Goal: Navigation & Orientation: Find specific page/section

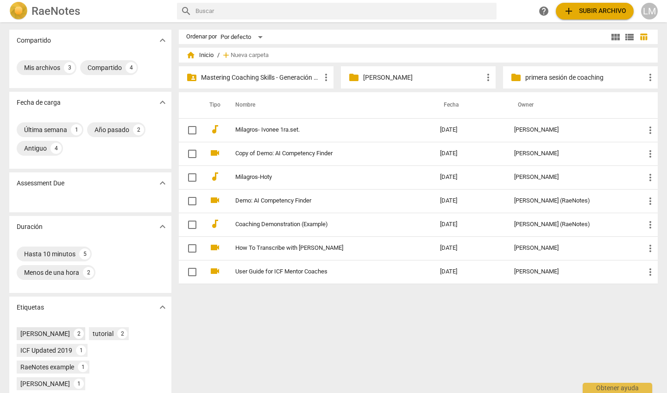
click at [70, 335] on div "[PERSON_NAME]" at bounding box center [45, 333] width 50 height 9
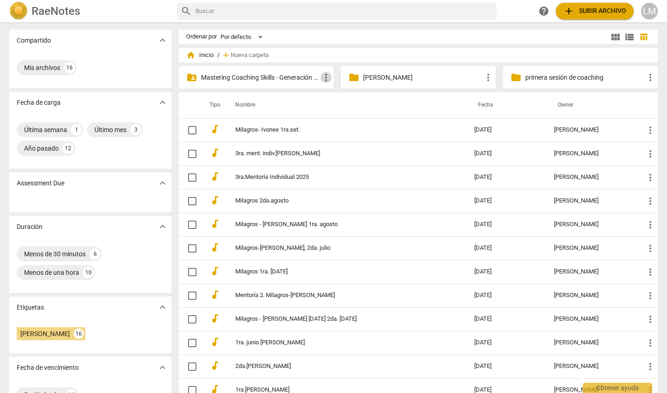
click at [326, 75] on span "more_vert" at bounding box center [326, 77] width 11 height 11
click at [278, 75] on div at bounding box center [333, 196] width 667 height 393
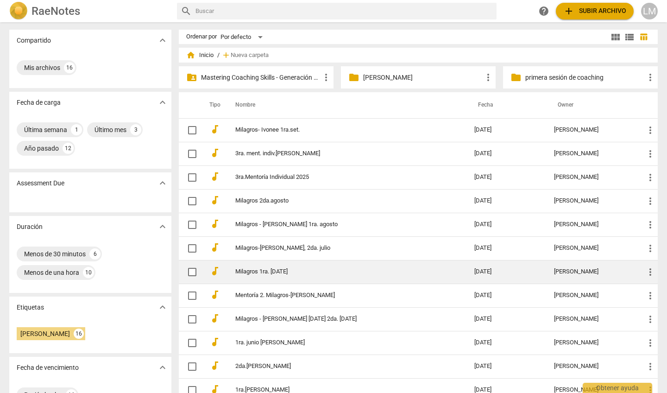
click at [209, 53] on span "home Inicio" at bounding box center [199, 55] width 27 height 9
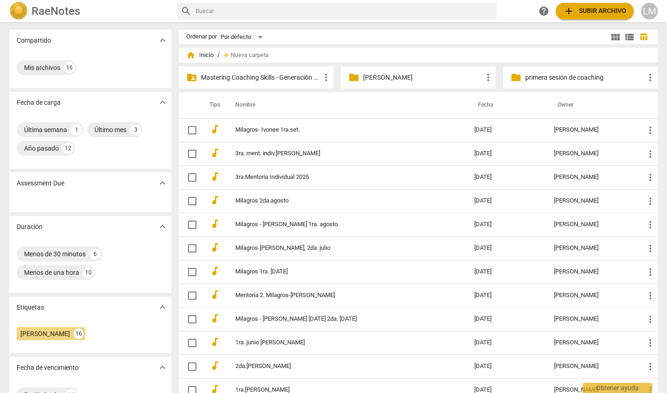
click at [204, 56] on span "home Inicio" at bounding box center [199, 55] width 27 height 9
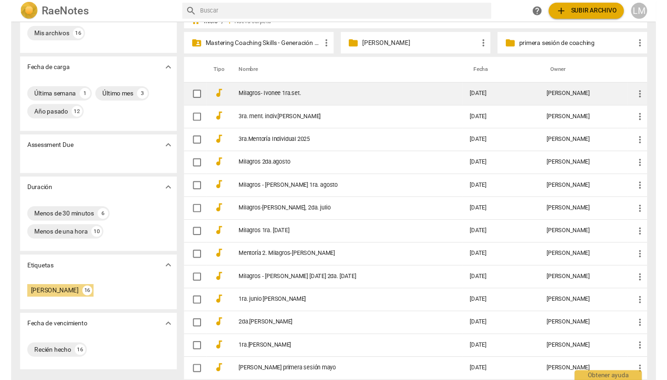
scroll to position [36, 0]
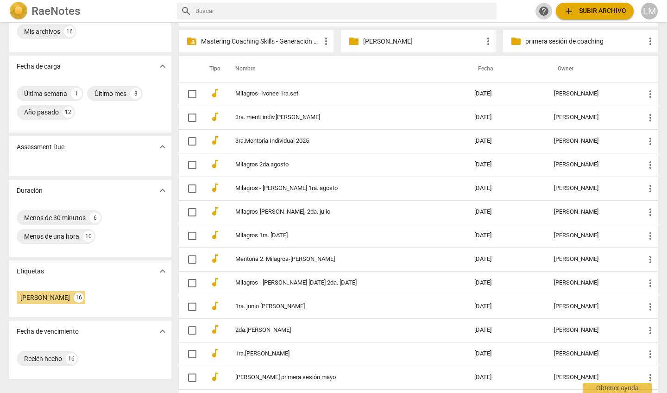
click at [550, 8] on span "help" at bounding box center [544, 11] width 17 height 11
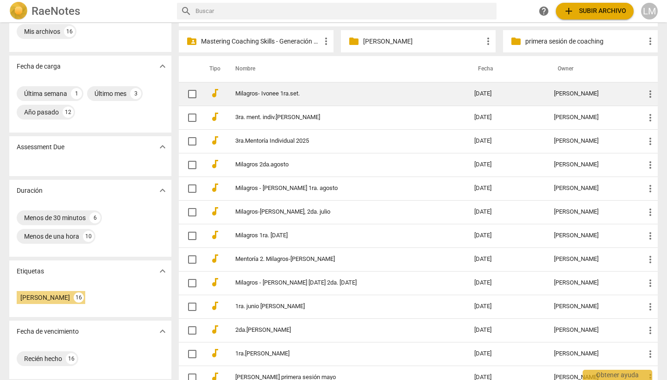
click at [649, 95] on span "more_vert" at bounding box center [650, 94] width 11 height 11
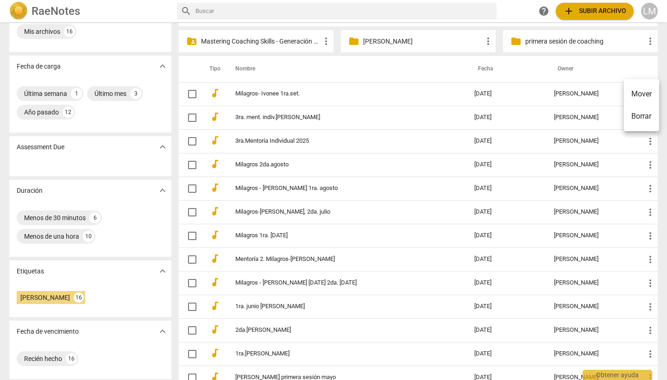
drag, startPoint x: 647, startPoint y: 93, endPoint x: 615, endPoint y: 92, distance: 31.1
click at [615, 92] on div "Mover Borrar" at bounding box center [333, 190] width 667 height 380
click at [651, 95] on li "Mover" at bounding box center [641, 94] width 35 height 22
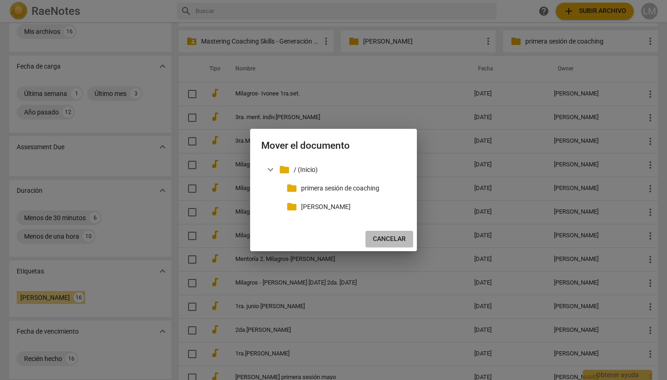
click at [387, 236] on span "Cancelar" at bounding box center [389, 239] width 33 height 9
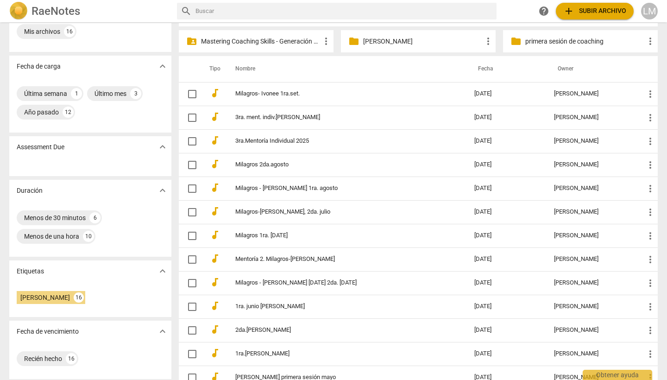
click at [265, 39] on p "Mastering Coaching Skills - Generación 31" at bounding box center [261, 42] width 120 height 10
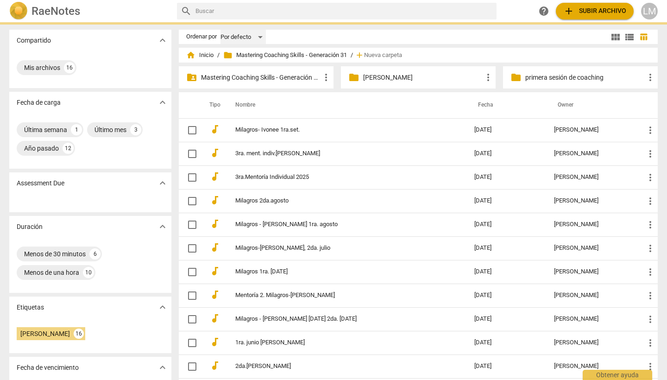
click at [265, 39] on div "Por defecto" at bounding box center [243, 37] width 45 height 15
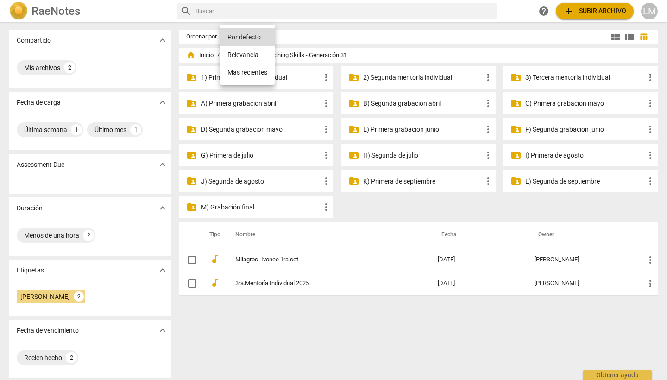
drag, startPoint x: 381, startPoint y: 181, endPoint x: 372, endPoint y: 195, distance: 16.5
click at [372, 195] on div at bounding box center [333, 190] width 667 height 380
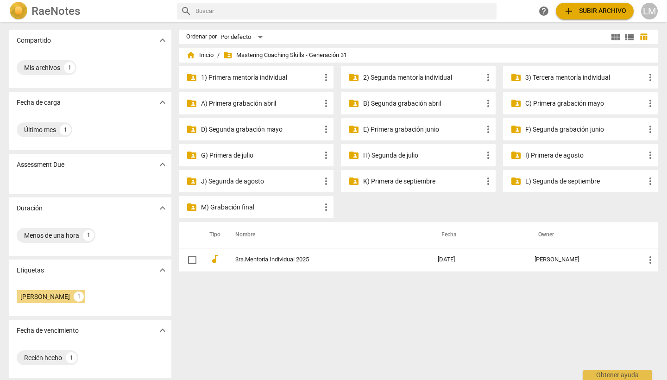
click at [389, 181] on p "K) Primera de septiembre" at bounding box center [423, 182] width 120 height 10
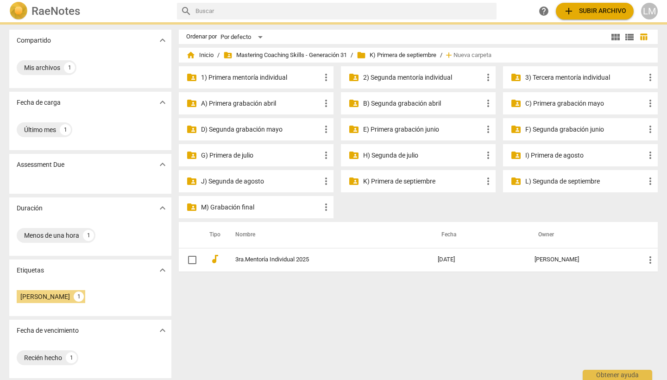
click at [389, 181] on p "K) Primera de septiembre" at bounding box center [423, 182] width 120 height 10
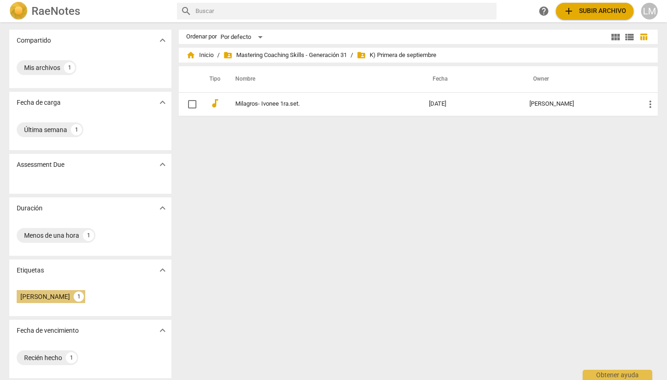
click at [65, 295] on div "[PERSON_NAME]" at bounding box center [45, 296] width 50 height 9
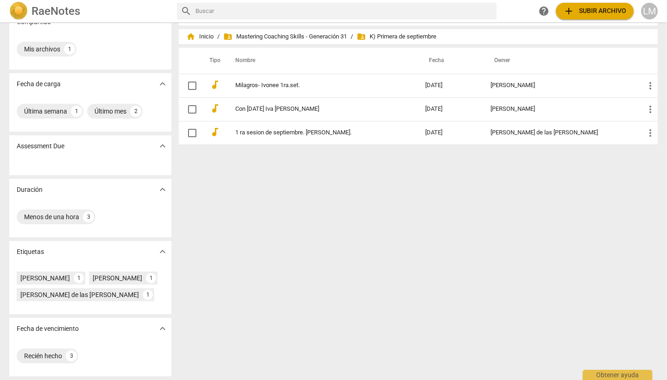
scroll to position [35, 0]
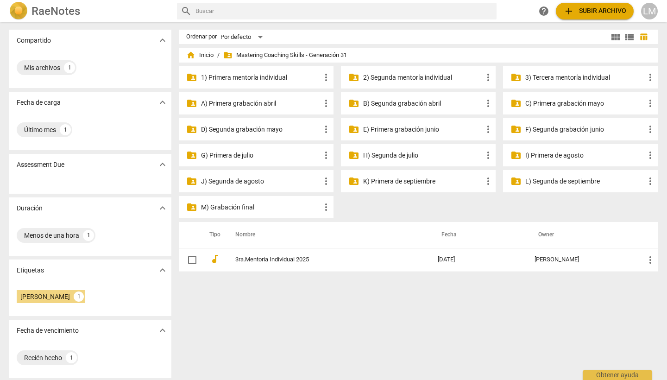
click at [263, 56] on span "folder_shared Mastering Coaching Skills - Generación 31" at bounding box center [285, 55] width 124 height 9
click at [209, 54] on span "home Inicio" at bounding box center [199, 55] width 27 height 9
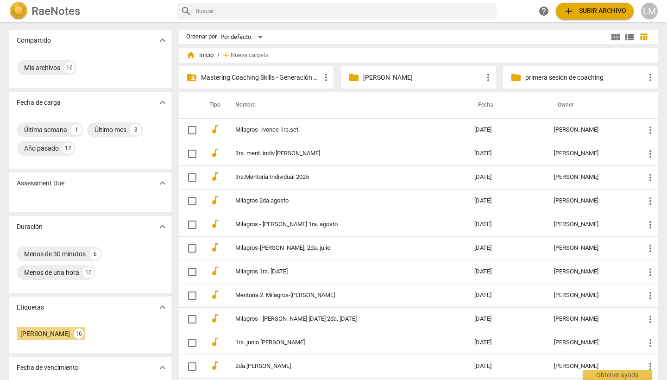
click at [226, 76] on p "Mastering Coaching Skills - Generación 31" at bounding box center [261, 78] width 120 height 10
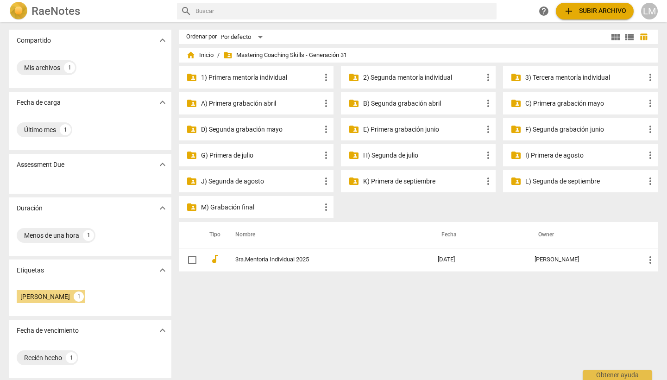
click at [269, 57] on span "folder_shared Mastering Coaching Skills - Generación 31" at bounding box center [285, 55] width 124 height 9
click at [206, 56] on span "home Inicio" at bounding box center [199, 55] width 27 height 9
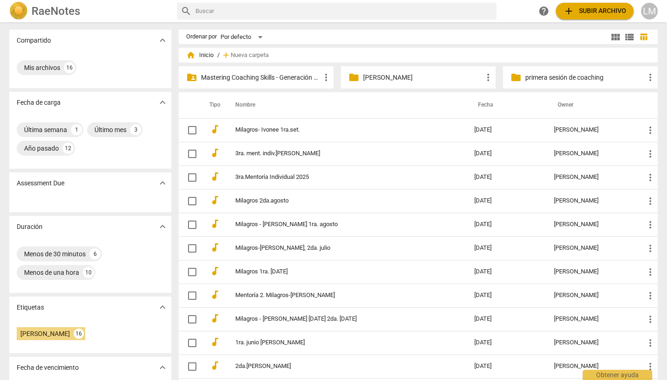
click at [207, 55] on span "home Inicio" at bounding box center [199, 55] width 27 height 9
